Goal: Communication & Community: Answer question/provide support

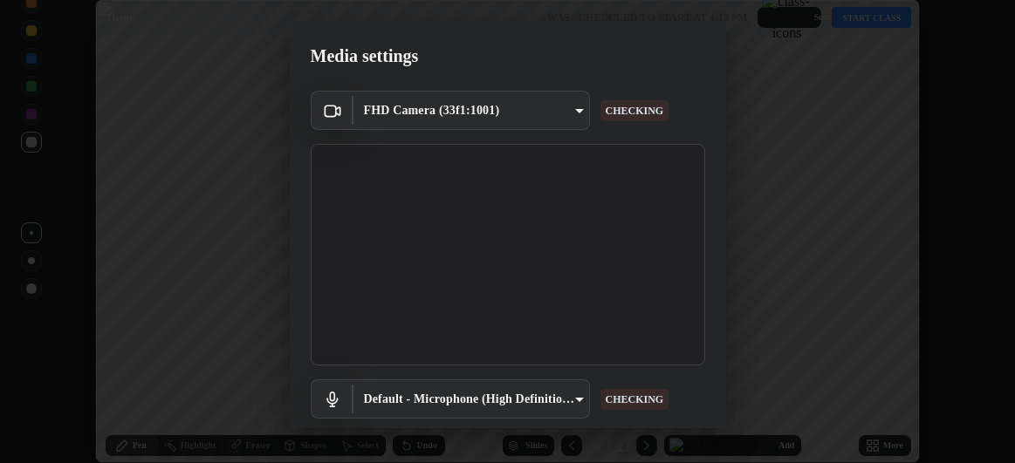
scroll to position [107, 0]
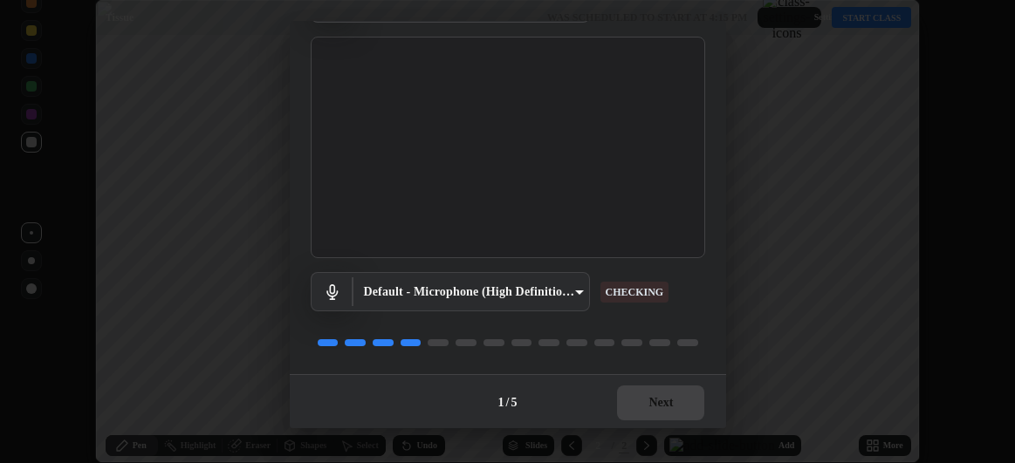
click at [619, 363] on div "Default - Microphone (High Definition Audio Device) default CHECKING" at bounding box center [508, 316] width 394 height 116
click at [669, 407] on button "Next" at bounding box center [660, 403] width 87 height 35
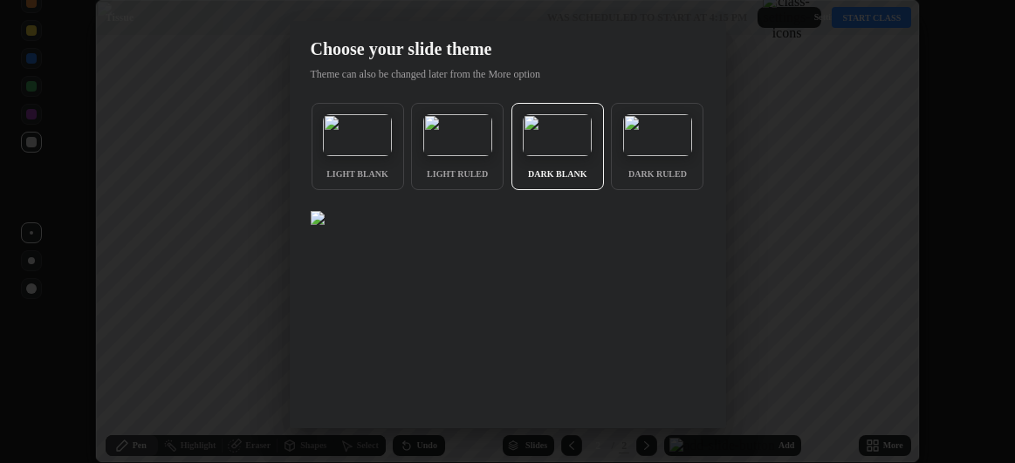
click at [325, 225] on img at bounding box center [318, 218] width 14 height 14
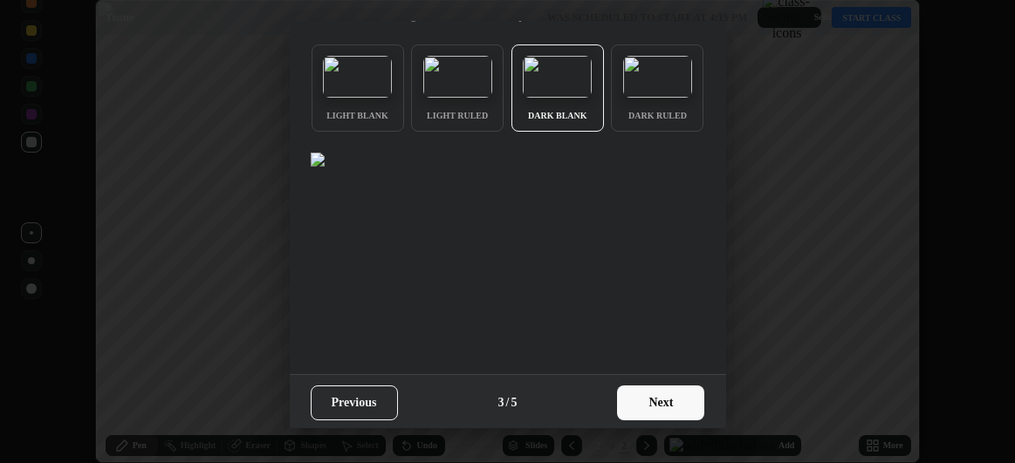
click at [645, 400] on button "Next" at bounding box center [660, 403] width 87 height 35
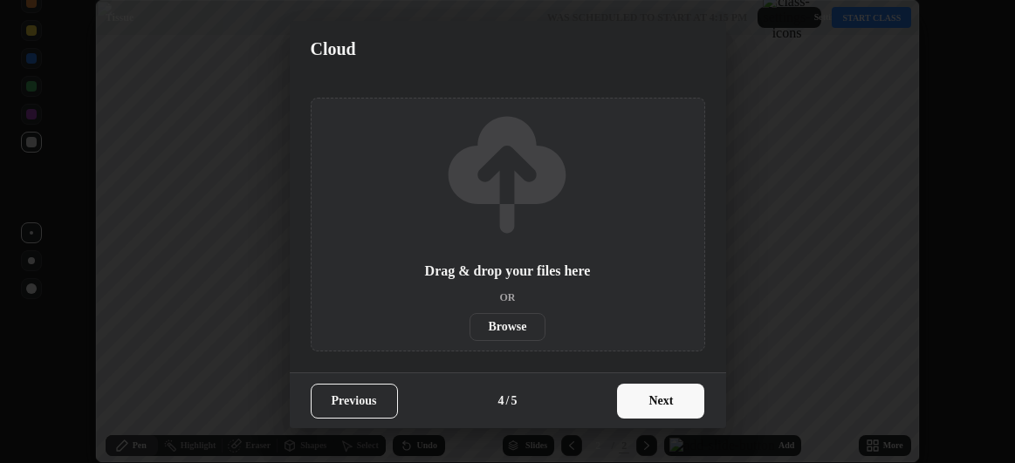
scroll to position [0, 0]
click at [669, 401] on button "Next" at bounding box center [660, 401] width 87 height 35
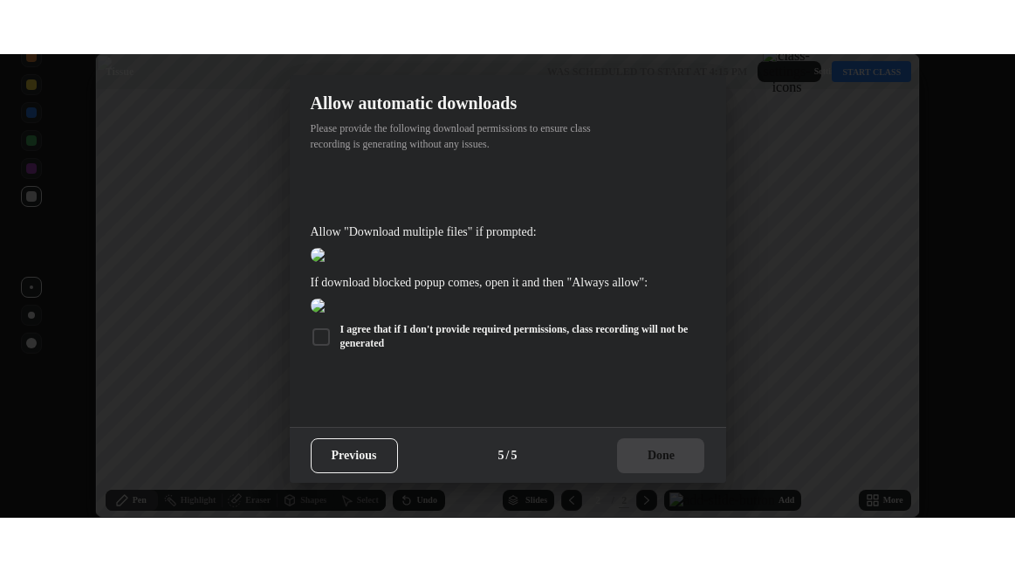
scroll to position [464, 0]
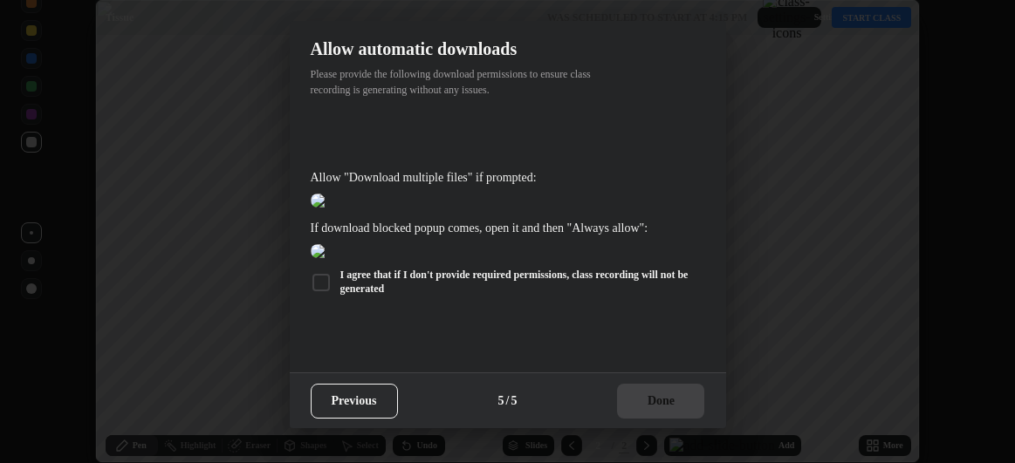
click at [323, 293] on div at bounding box center [321, 282] width 21 height 21
click at [657, 397] on button "Done" at bounding box center [660, 401] width 87 height 35
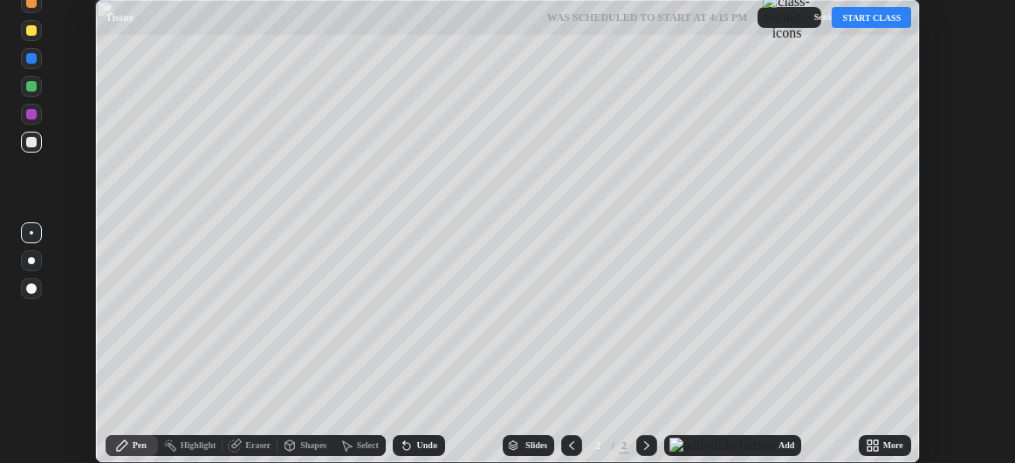
click at [888, 453] on div "More" at bounding box center [884, 445] width 52 height 21
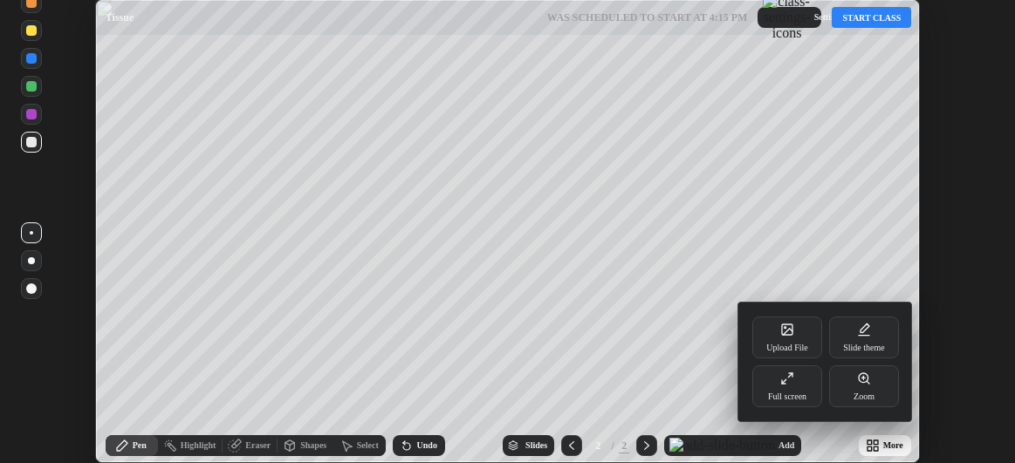
click at [884, 441] on div at bounding box center [507, 231] width 1015 height 463
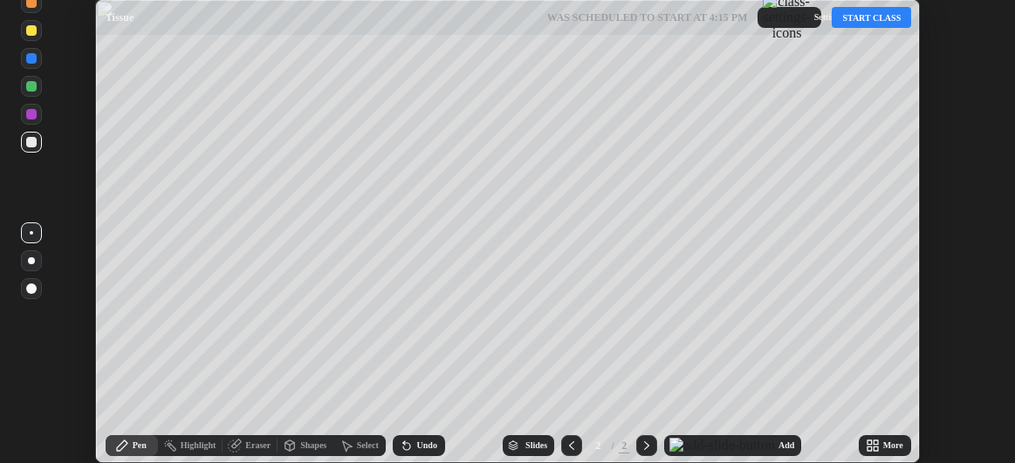
click at [778, 446] on div "Add" at bounding box center [786, 445] width 16 height 9
click at [887, 448] on div "More" at bounding box center [893, 445] width 20 height 9
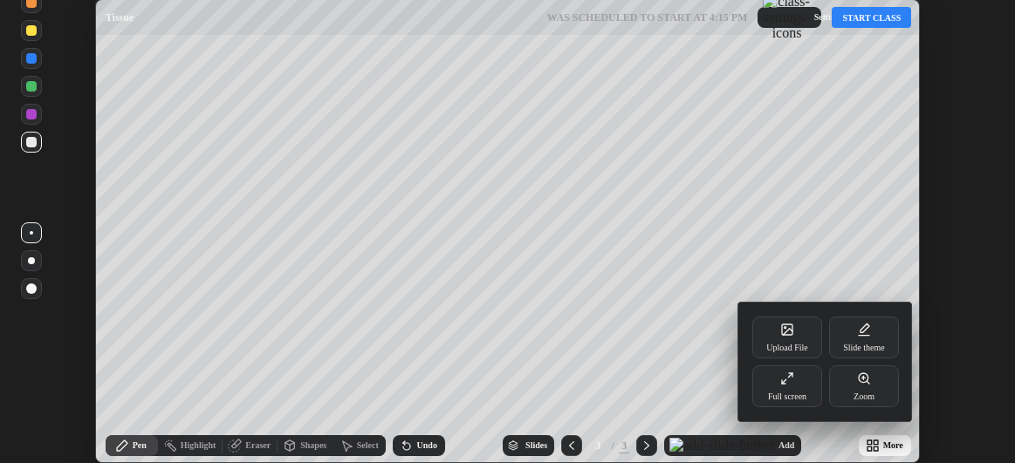
click at [803, 385] on div "Full screen" at bounding box center [787, 387] width 70 height 42
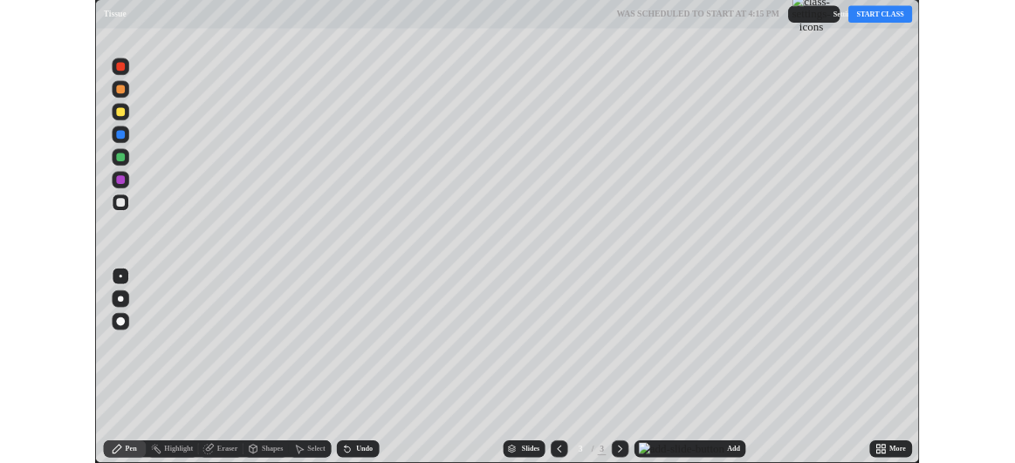
scroll to position [571, 1015]
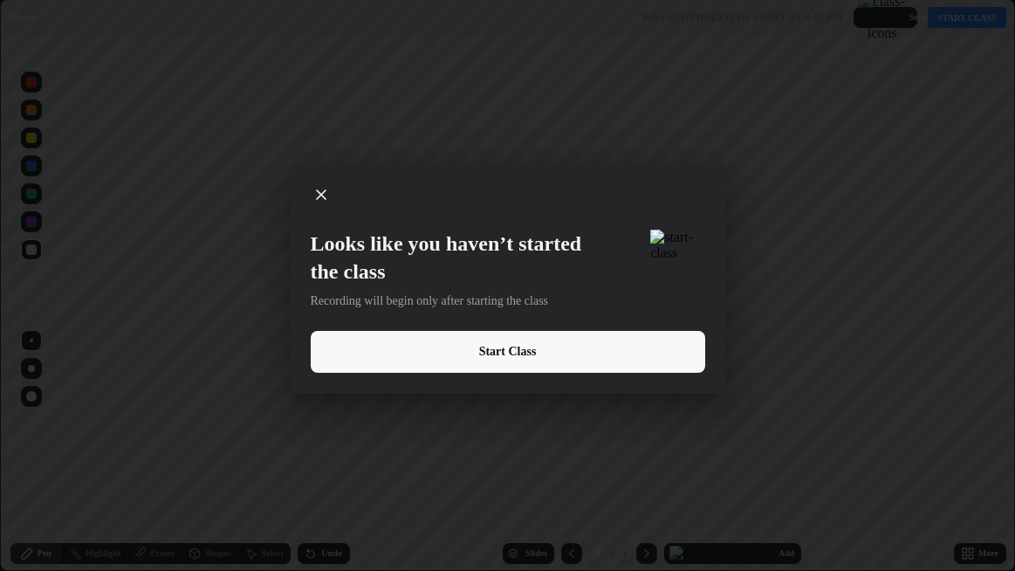
click at [673, 365] on button "Start Class" at bounding box center [508, 352] width 394 height 42
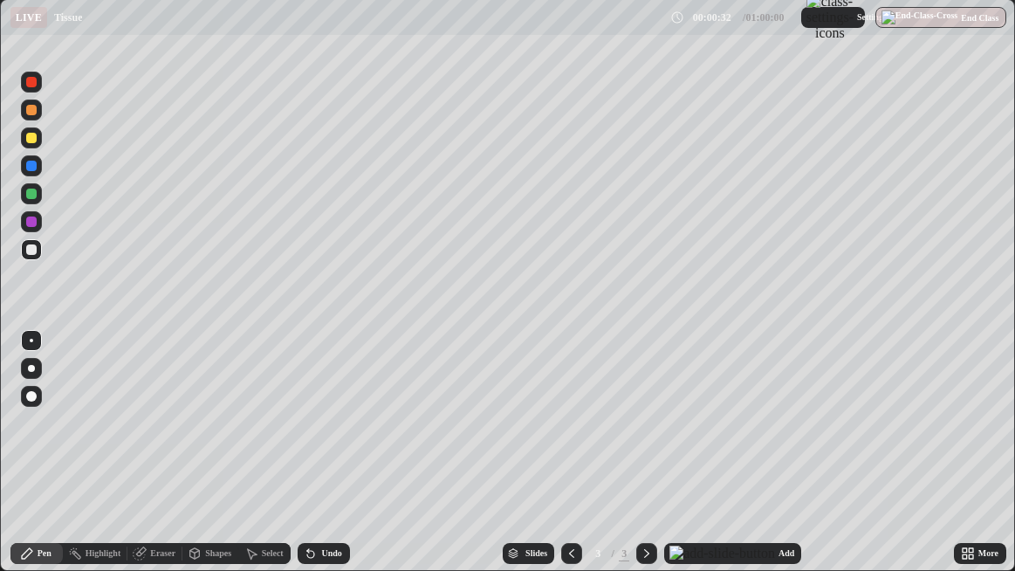
click at [36, 140] on div at bounding box center [31, 138] width 10 height 10
click at [30, 253] on div at bounding box center [31, 249] width 10 height 10
click at [341, 462] on div "Undo" at bounding box center [331, 553] width 20 height 9
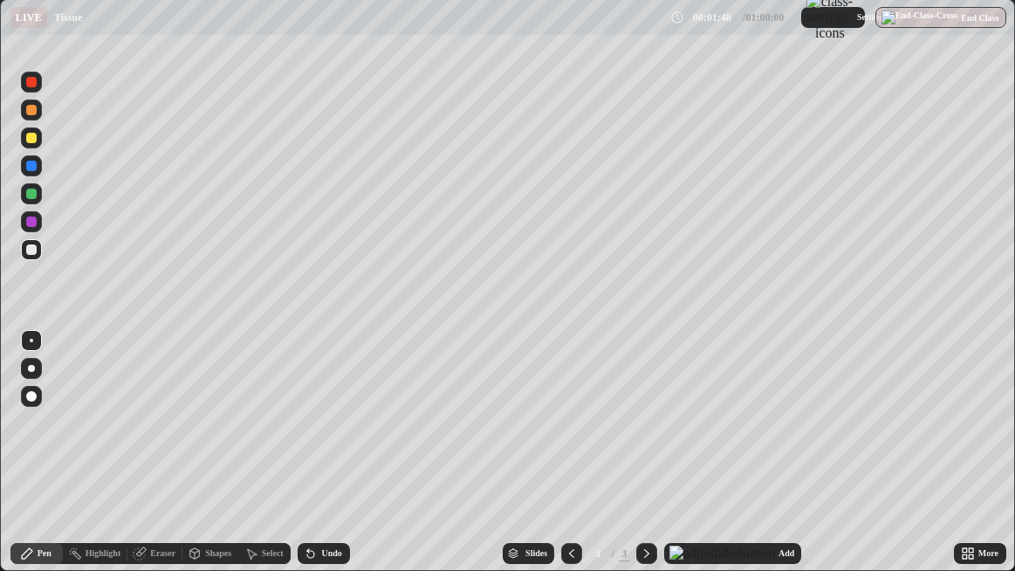
click at [32, 226] on div at bounding box center [31, 221] width 10 height 10
click at [350, 462] on div "Undo" at bounding box center [323, 553] width 52 height 21
click at [334, 462] on div "Undo" at bounding box center [331, 553] width 20 height 9
click at [341, 462] on div "Undo" at bounding box center [331, 553] width 20 height 9
click at [28, 247] on div at bounding box center [31, 249] width 10 height 10
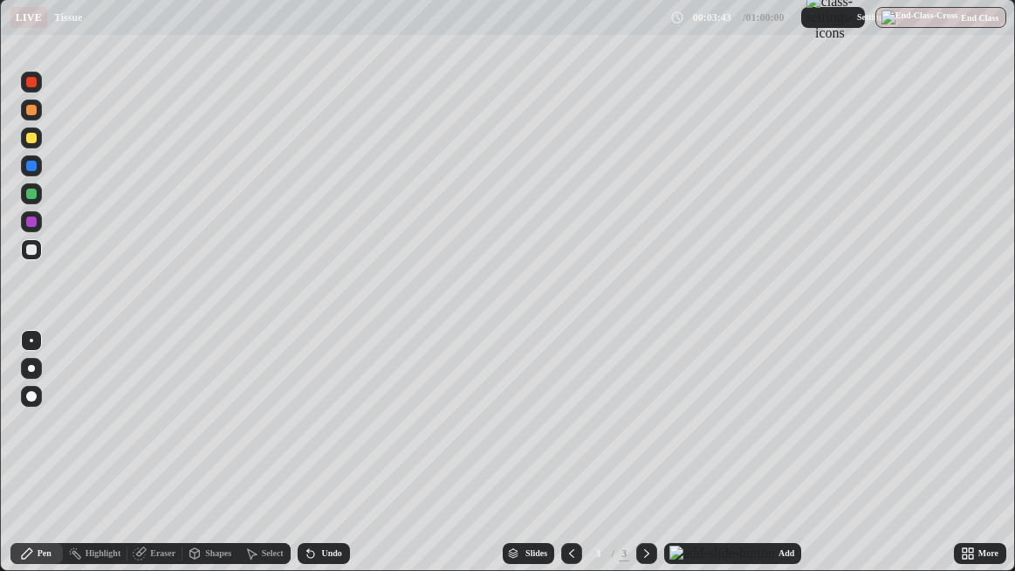
click at [33, 145] on div at bounding box center [31, 137] width 21 height 21
click at [341, 462] on div "Undo" at bounding box center [331, 553] width 20 height 9
click at [32, 248] on div at bounding box center [31, 249] width 10 height 10
click at [341, 462] on div "Undo" at bounding box center [331, 553] width 20 height 9
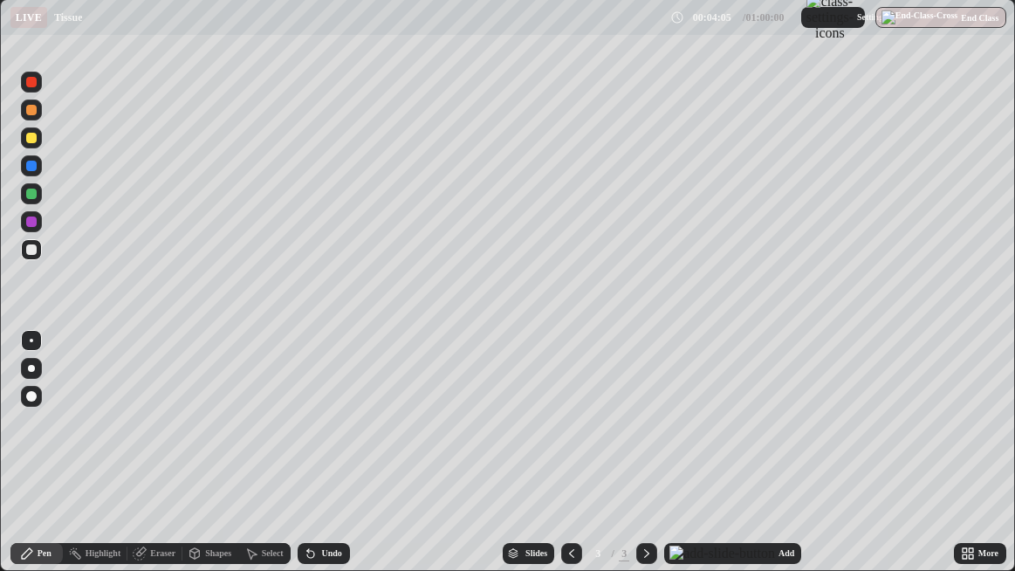
click at [341, 462] on div "Undo" at bounding box center [331, 553] width 20 height 9
click at [350, 462] on div "Undo" at bounding box center [323, 553] width 52 height 21
click at [37, 194] on div at bounding box center [31, 193] width 21 height 21
click at [37, 142] on div at bounding box center [31, 137] width 21 height 21
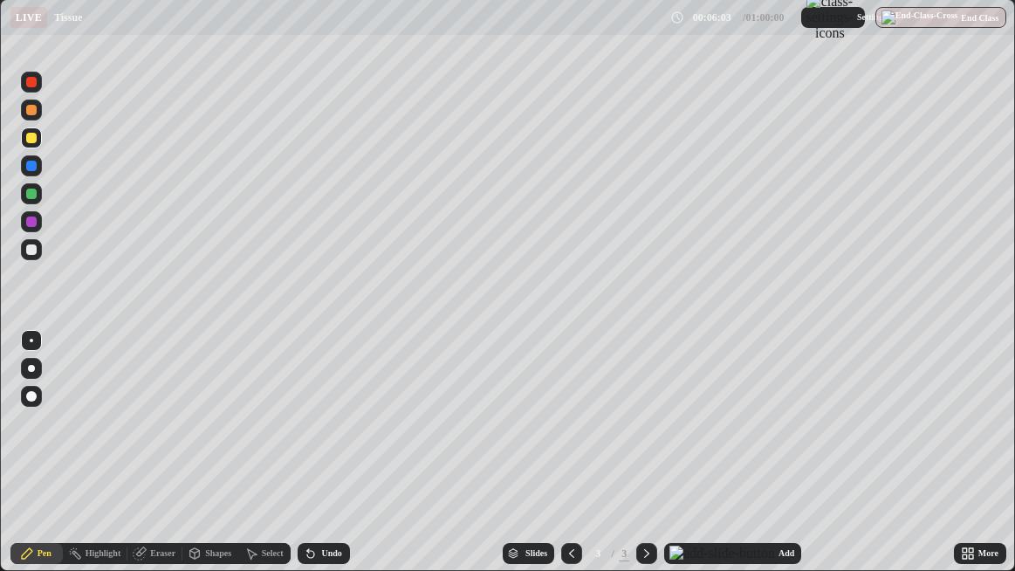
click at [36, 222] on div at bounding box center [31, 221] width 10 height 10
click at [40, 145] on div at bounding box center [31, 137] width 21 height 21
click at [728, 462] on img at bounding box center [722, 553] width 106 height 16
click at [38, 225] on div at bounding box center [31, 221] width 21 height 21
click at [578, 462] on icon at bounding box center [571, 553] width 14 height 14
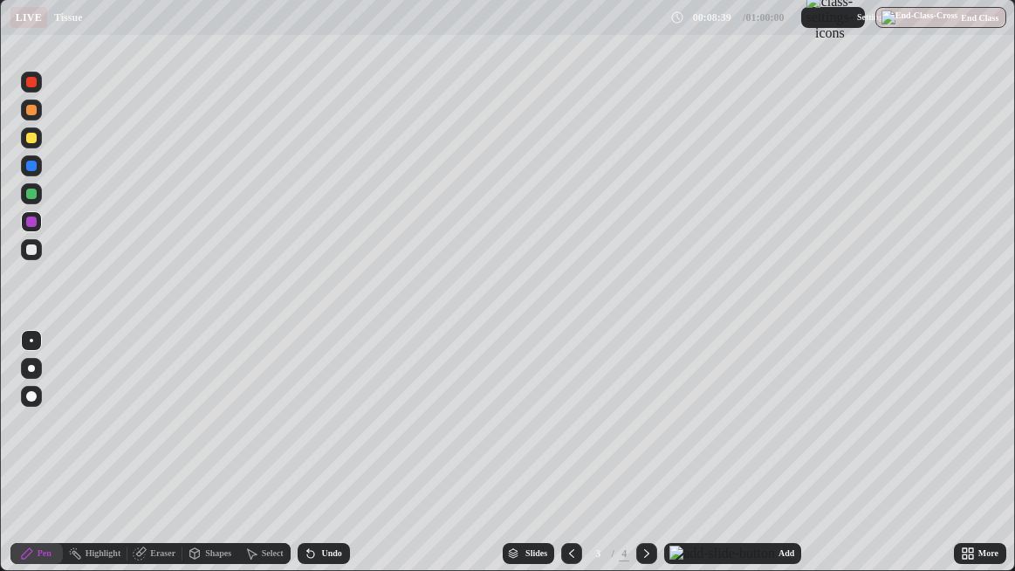
click at [31, 225] on div at bounding box center [31, 221] width 10 height 10
click at [778, 462] on div "Add" at bounding box center [786, 553] width 16 height 9
click at [36, 222] on div at bounding box center [31, 221] width 10 height 10
click at [33, 226] on div at bounding box center [31, 221] width 10 height 10
click at [336, 462] on div "Undo" at bounding box center [323, 553] width 52 height 21
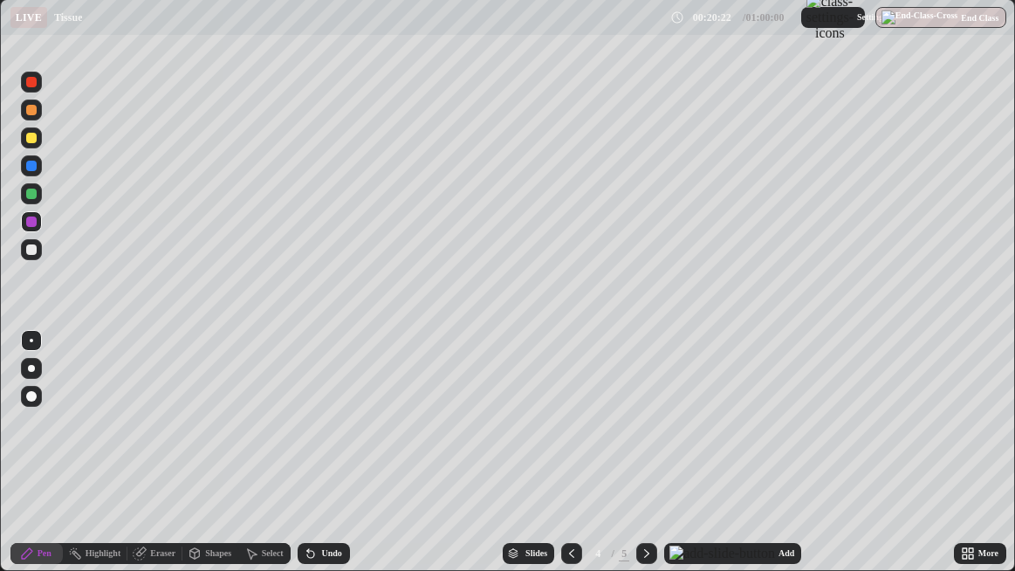
click at [31, 142] on div at bounding box center [31, 138] width 10 height 10
click at [31, 252] on div at bounding box center [31, 249] width 10 height 10
click at [38, 139] on div at bounding box center [31, 137] width 21 height 21
click at [31, 223] on div at bounding box center [31, 221] width 10 height 10
click at [31, 199] on div at bounding box center [31, 193] width 21 height 21
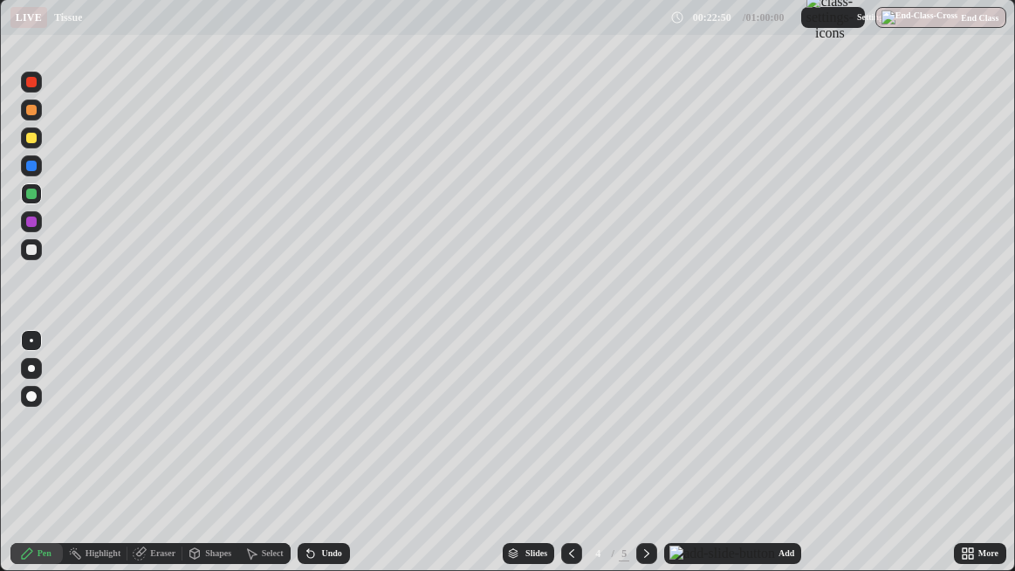
click at [36, 140] on div at bounding box center [31, 138] width 10 height 10
click at [33, 222] on div at bounding box center [31, 221] width 10 height 10
click at [39, 253] on div at bounding box center [31, 249] width 21 height 21
click at [778, 462] on div "Add" at bounding box center [786, 553] width 16 height 9
click at [32, 146] on div at bounding box center [31, 137] width 21 height 21
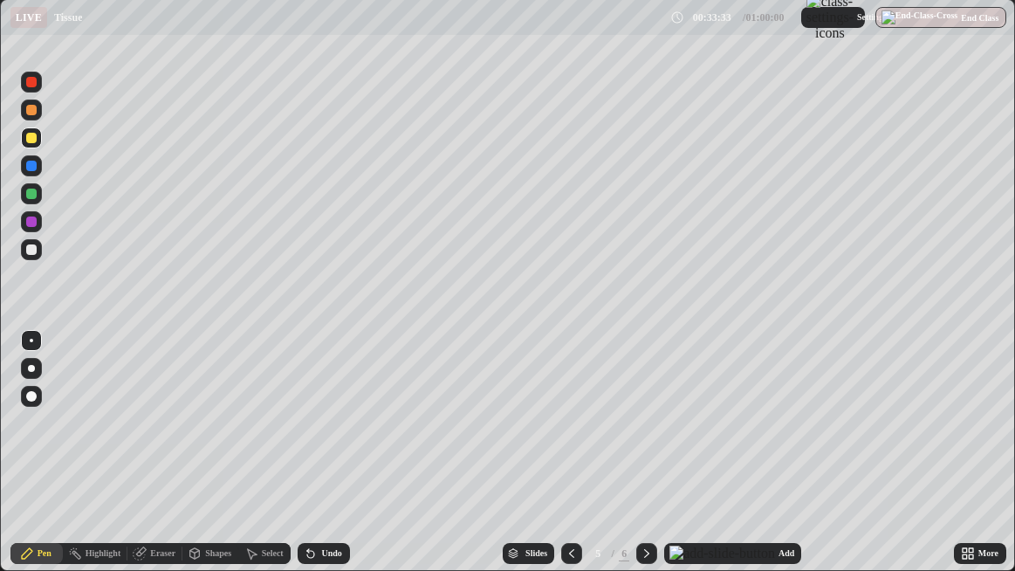
click at [34, 257] on div at bounding box center [31, 249] width 21 height 21
click at [40, 249] on div at bounding box center [31, 249] width 21 height 21
click at [341, 462] on div "Undo" at bounding box center [331, 553] width 20 height 9
click at [32, 140] on div at bounding box center [31, 138] width 10 height 10
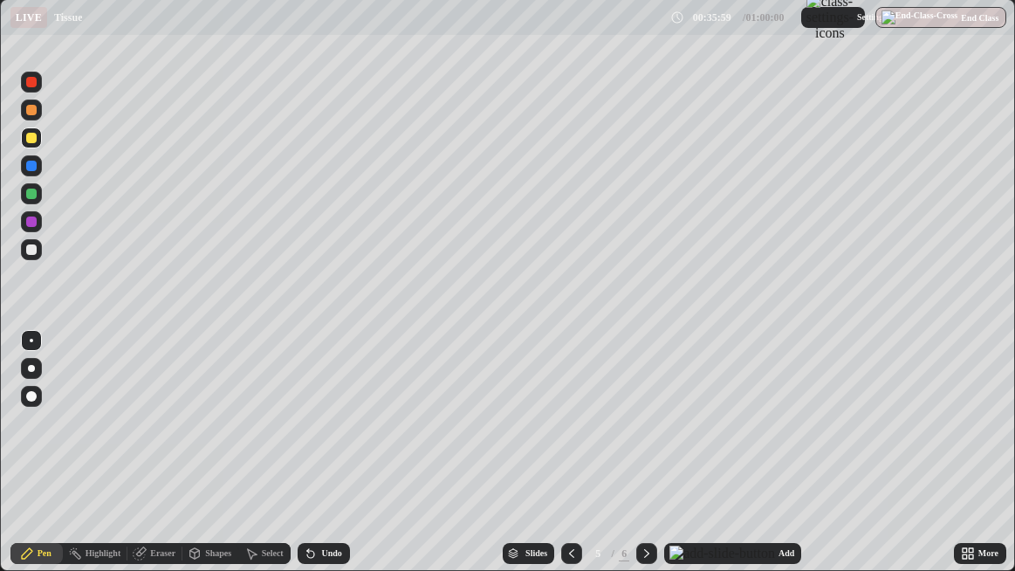
click at [329, 462] on div "Undo" at bounding box center [323, 553] width 52 height 21
click at [332, 462] on div "Undo" at bounding box center [331, 553] width 20 height 9
click at [333, 462] on div "Undo" at bounding box center [331, 553] width 20 height 9
click at [332, 462] on div "Undo" at bounding box center [331, 553] width 20 height 9
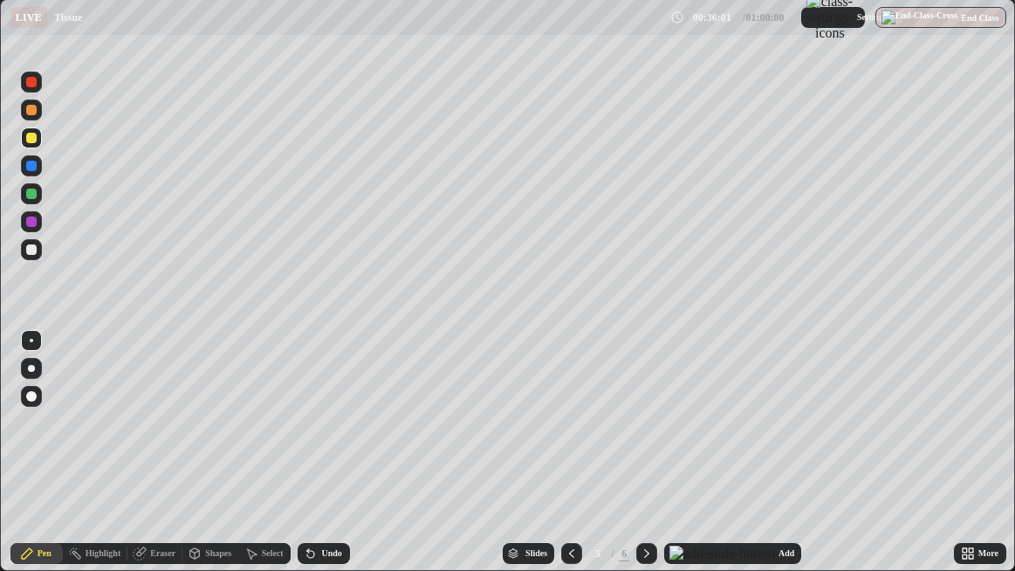
click at [332, 462] on div "Undo" at bounding box center [331, 553] width 20 height 9
click at [167, 462] on div "Eraser" at bounding box center [162, 553] width 25 height 9
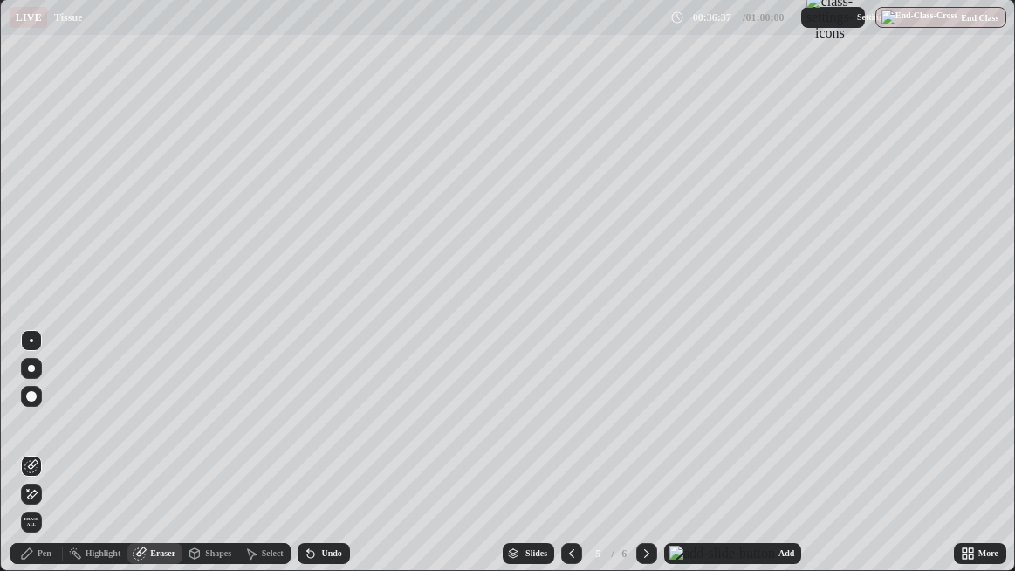
click at [45, 462] on div "Pen" at bounding box center [36, 553] width 52 height 21
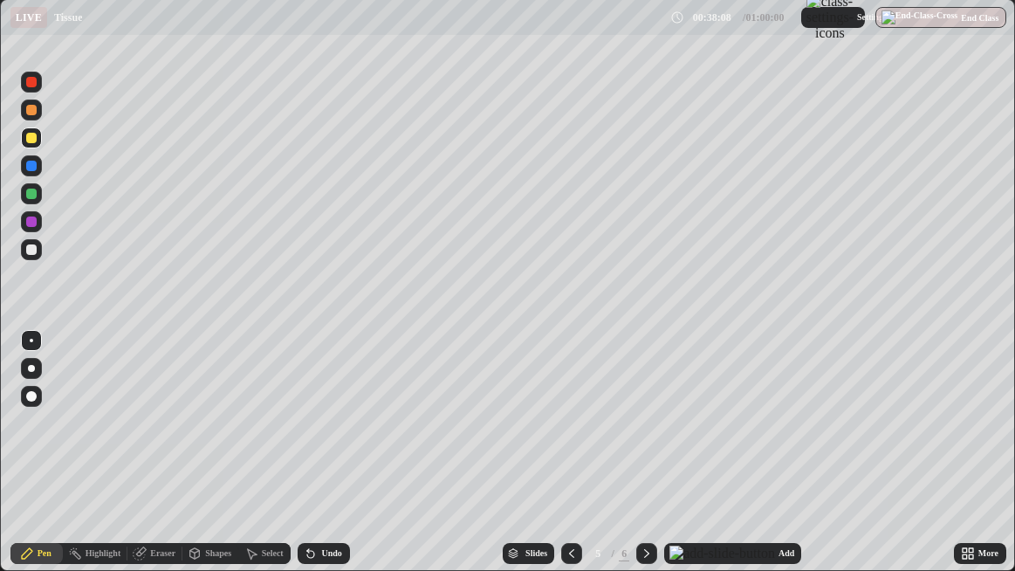
click at [31, 250] on div at bounding box center [31, 249] width 10 height 10
click at [778, 462] on div "Add" at bounding box center [786, 553] width 16 height 9
click at [39, 142] on div at bounding box center [31, 137] width 21 height 21
click at [28, 254] on div at bounding box center [31, 249] width 10 height 10
click at [175, 462] on div "Eraser" at bounding box center [162, 553] width 25 height 9
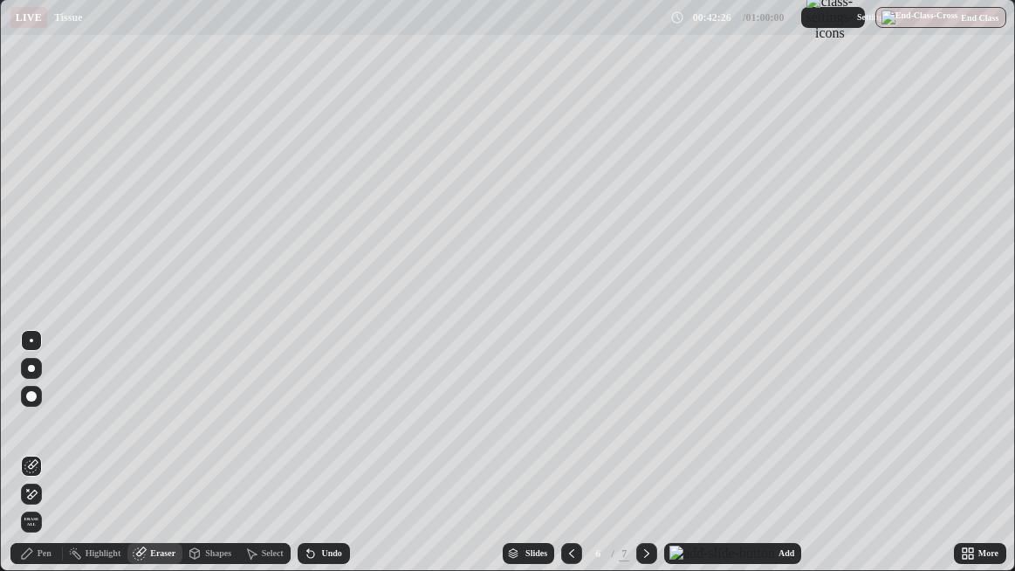
click at [41, 462] on div at bounding box center [31, 493] width 21 height 21
click at [44, 462] on div "Pen" at bounding box center [45, 553] width 14 height 9
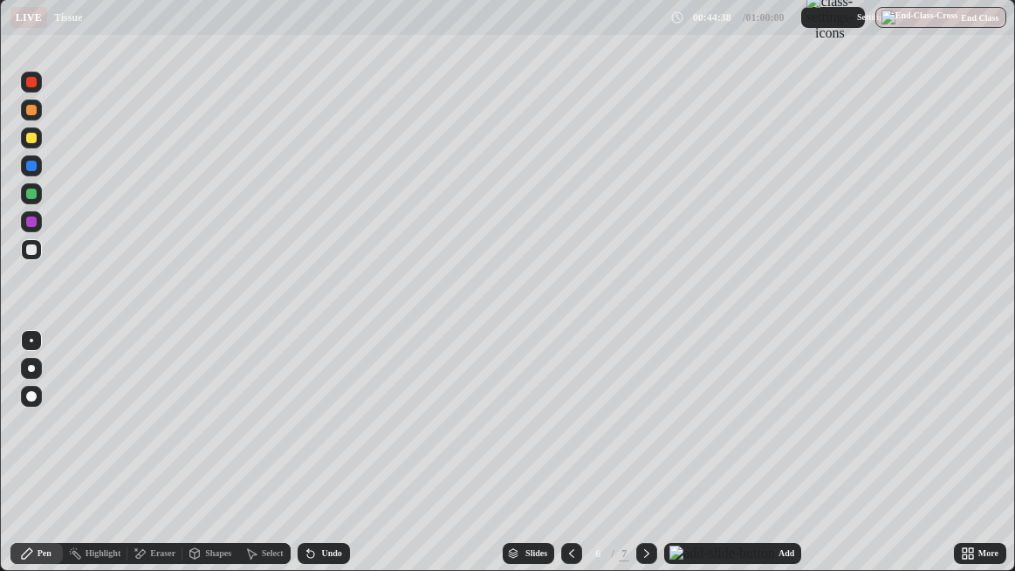
click at [33, 174] on div at bounding box center [31, 165] width 21 height 21
click at [38, 198] on div at bounding box center [31, 193] width 21 height 21
click at [29, 256] on div at bounding box center [31, 249] width 21 height 21
click at [33, 228] on div at bounding box center [31, 221] width 21 height 21
click at [29, 252] on div at bounding box center [31, 249] width 10 height 10
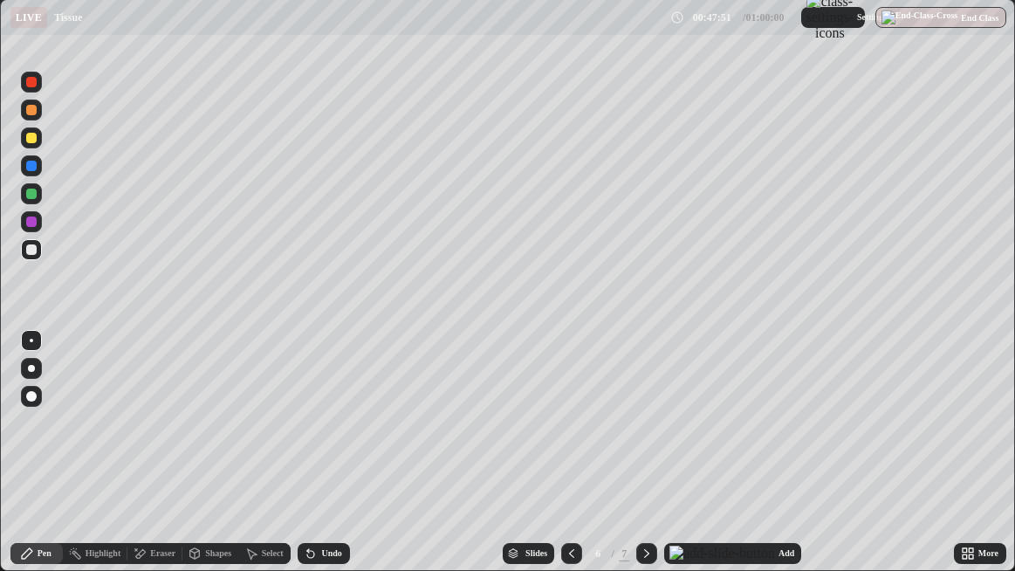
click at [33, 222] on div at bounding box center [31, 221] width 10 height 10
click at [35, 142] on div at bounding box center [31, 138] width 10 height 10
click at [410, 462] on div "Slides 6 / 7 Add" at bounding box center [652, 553] width 604 height 35
click at [970, 462] on icon at bounding box center [970, 550] width 4 height 4
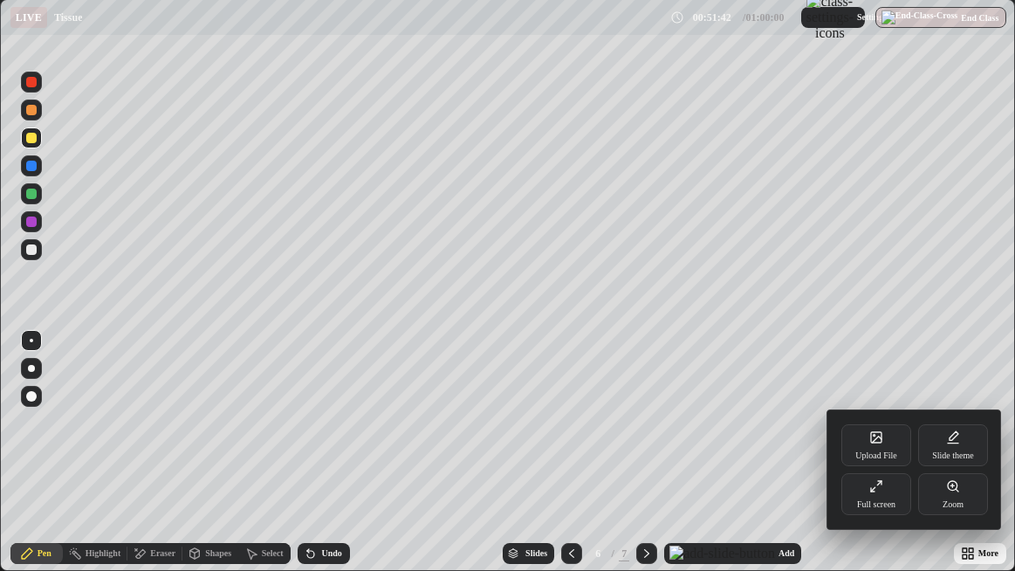
click at [882, 462] on div "Full screen" at bounding box center [876, 494] width 70 height 42
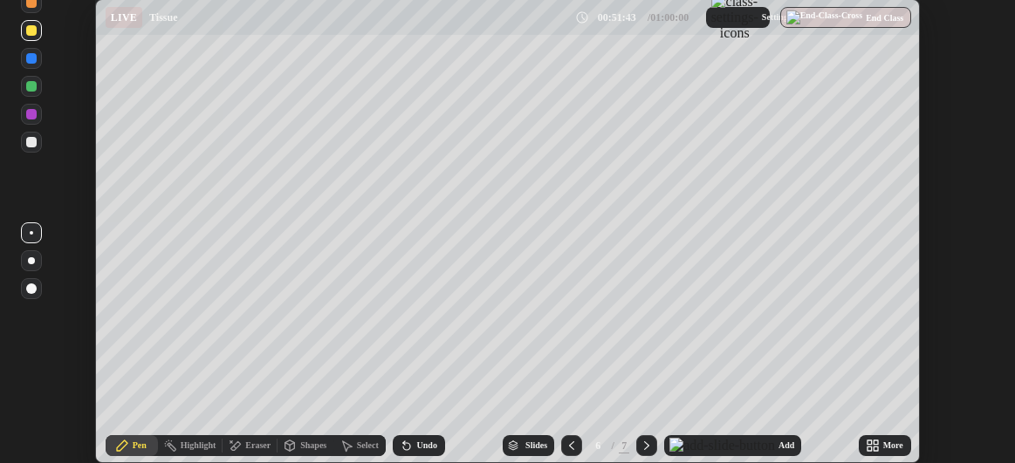
scroll to position [86775, 86224]
click at [883, 22] on button "End Class" at bounding box center [847, 17] width 130 height 21
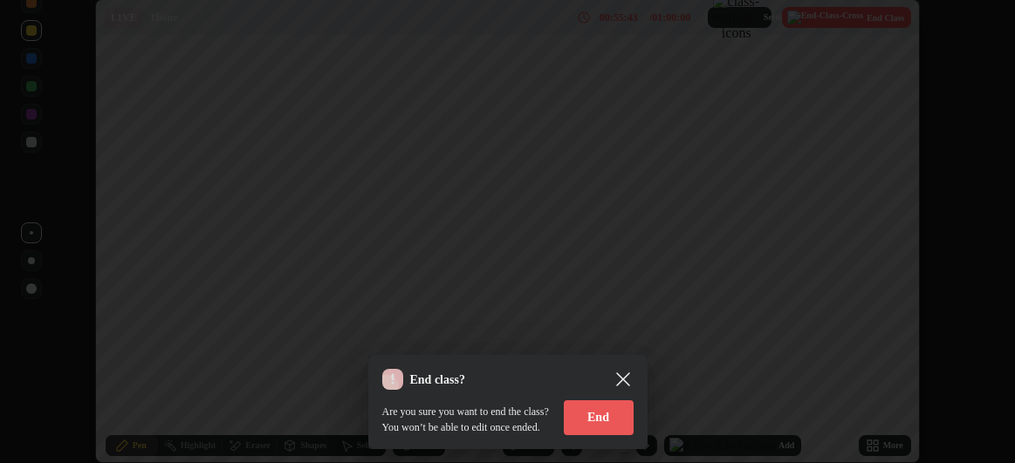
click at [591, 418] on button "End" at bounding box center [599, 417] width 70 height 35
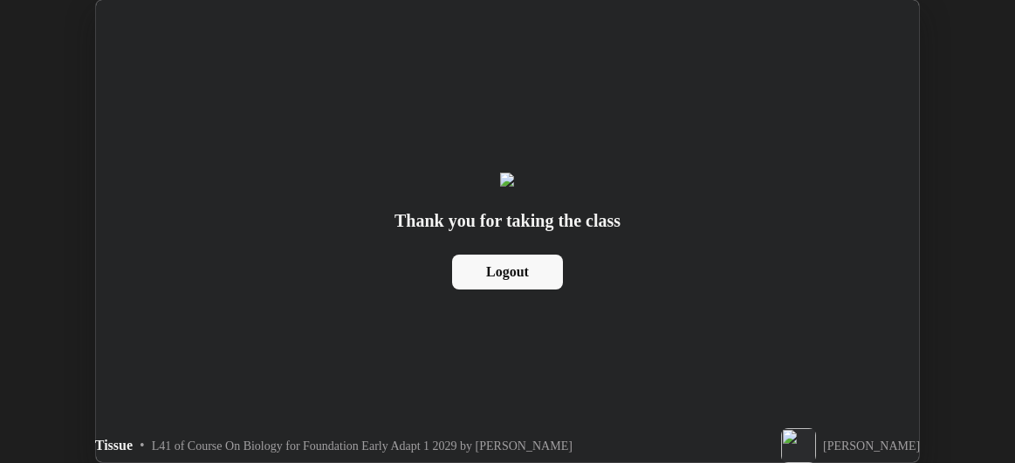
click at [534, 290] on button "Logout" at bounding box center [507, 272] width 111 height 35
click at [499, 290] on button "Logout" at bounding box center [507, 272] width 111 height 35
click at [534, 290] on button "Logout" at bounding box center [507, 272] width 111 height 35
click at [530, 290] on button "Logout" at bounding box center [507, 272] width 111 height 35
click at [526, 290] on button "Logout" at bounding box center [507, 272] width 111 height 35
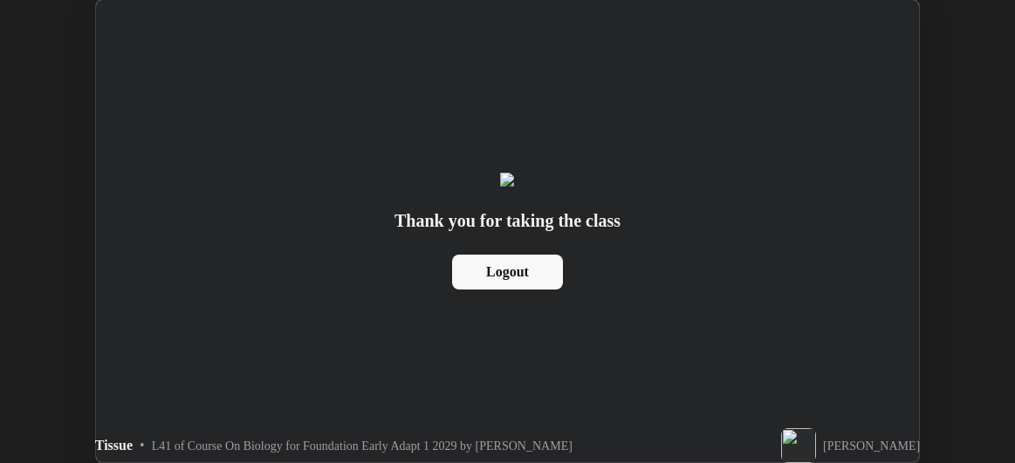
click at [526, 290] on button "Logout" at bounding box center [507, 272] width 111 height 35
click at [530, 290] on button "Logout" at bounding box center [507, 272] width 111 height 35
